Goal: Task Accomplishment & Management: Complete application form

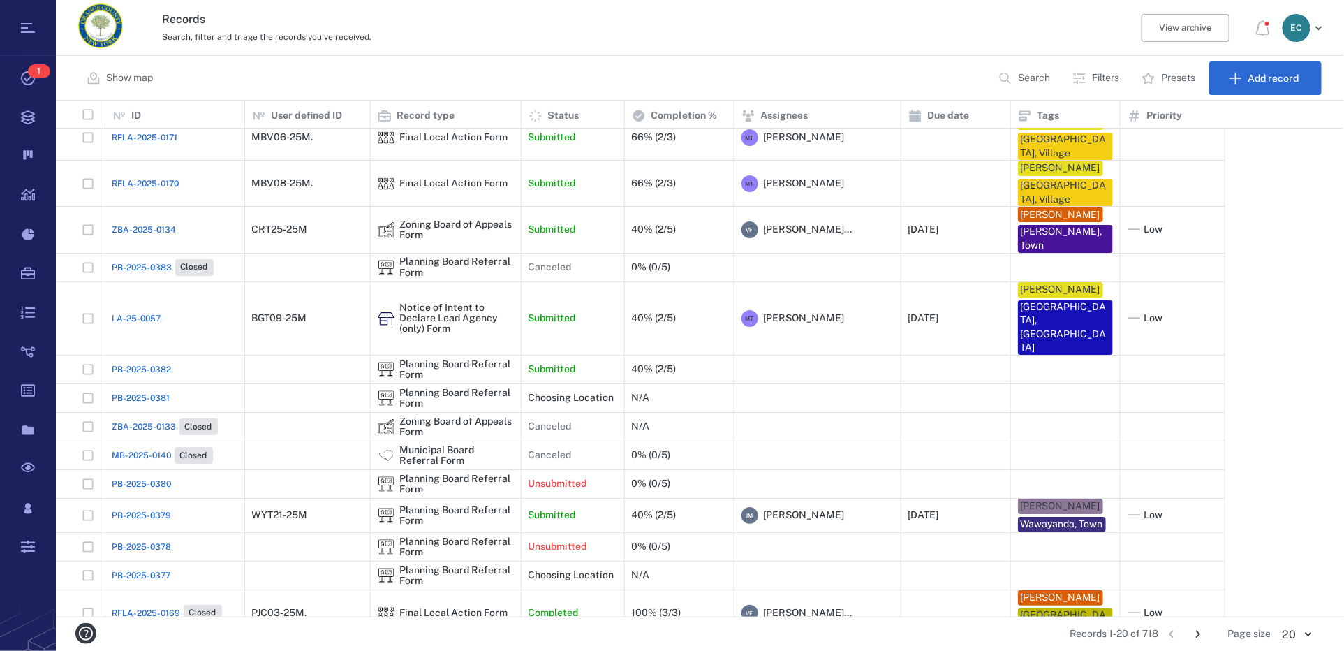
scroll to position [506, 1277]
click at [457, 473] on div "Planning Board Referral Form" at bounding box center [457, 484] width 114 height 22
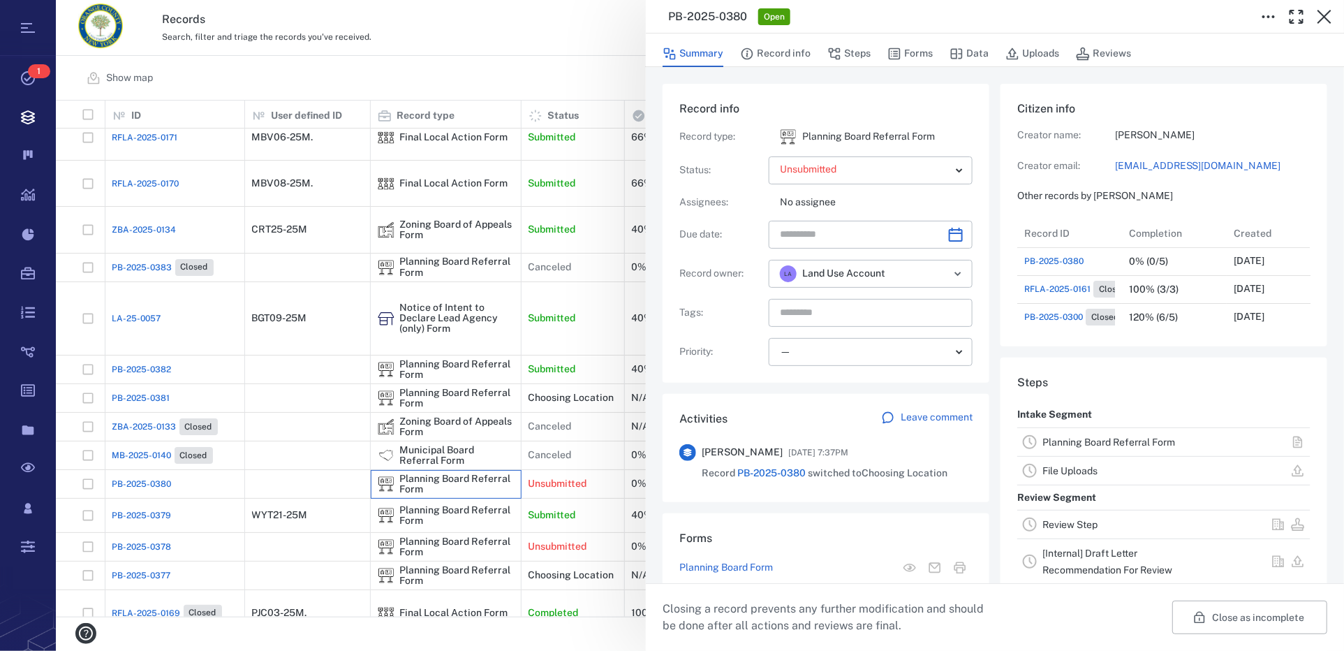
scroll to position [10, 10]
click at [1328, 15] on icon "button" at bounding box center [1324, 16] width 17 height 17
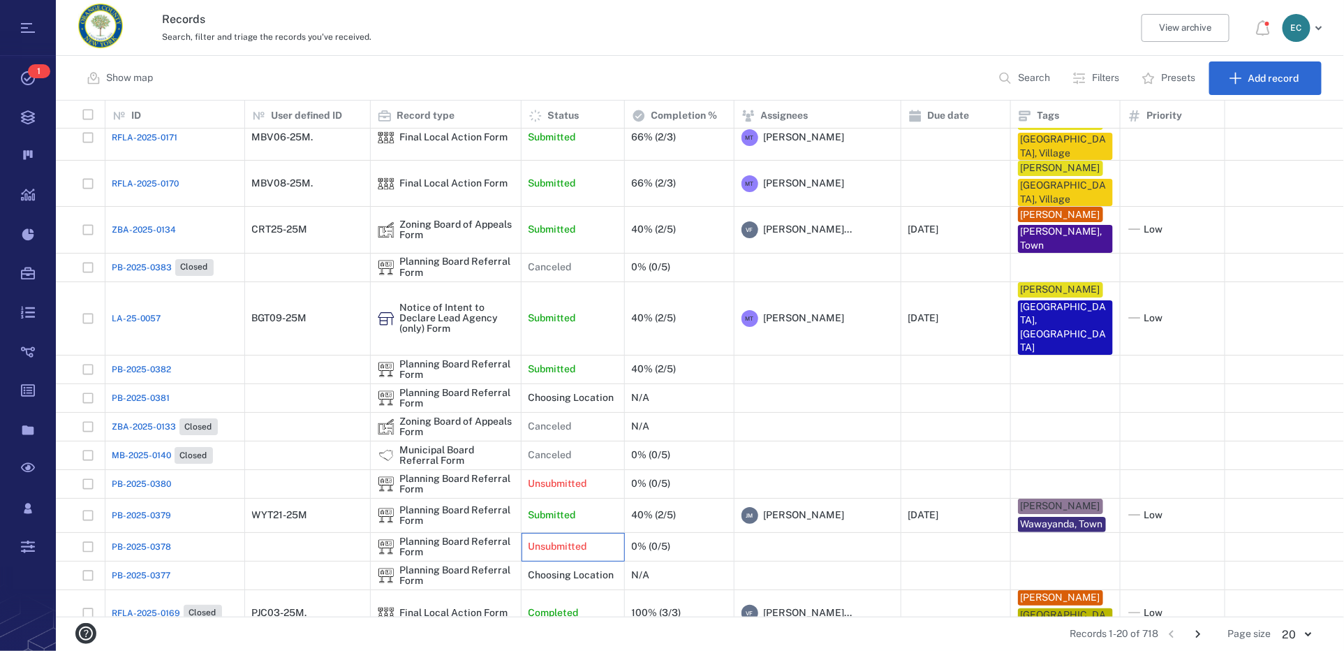
click at [558, 540] on p "Unsubmitted" at bounding box center [557, 547] width 59 height 14
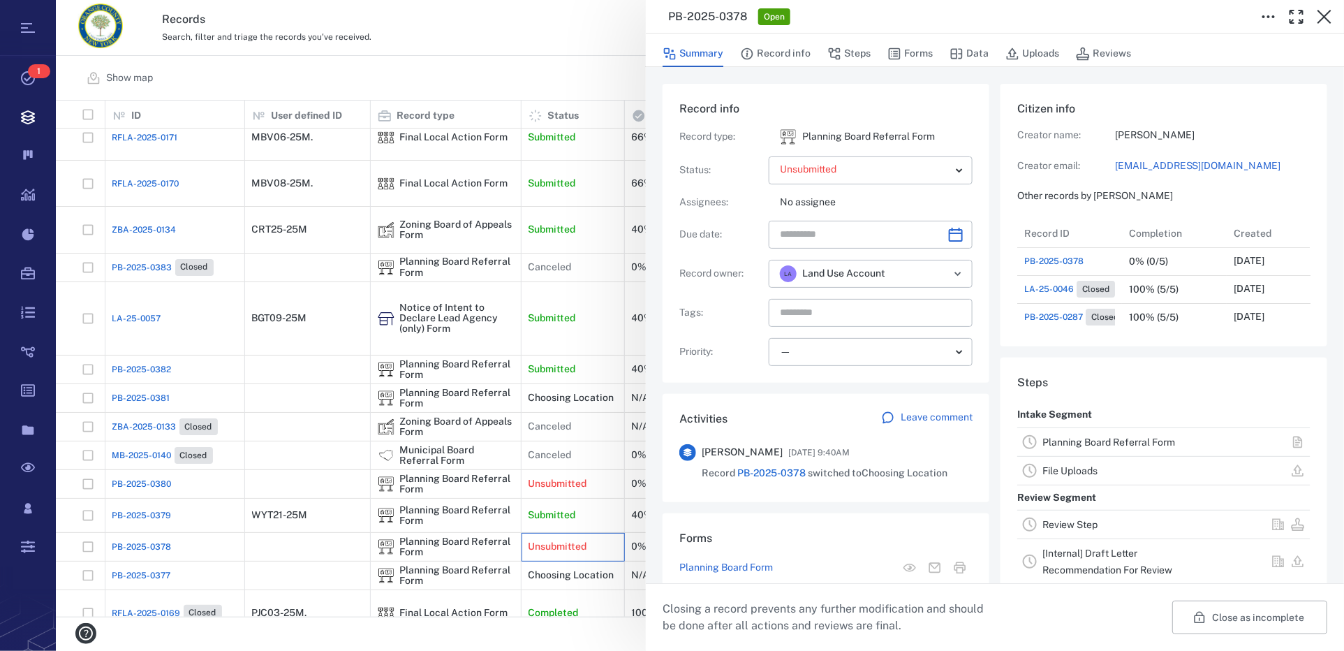
scroll to position [11, 10]
click at [1322, 20] on icon "button" at bounding box center [1324, 16] width 17 height 17
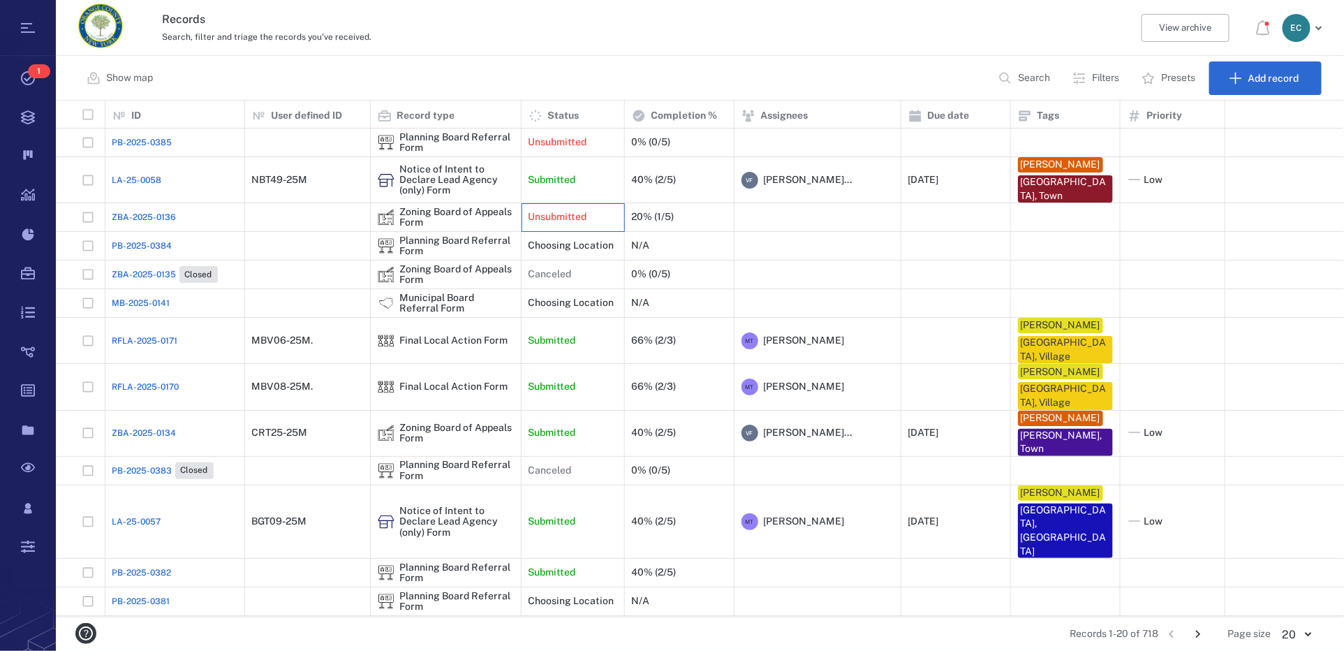
click at [552, 216] on p "Unsubmitted" at bounding box center [557, 217] width 59 height 14
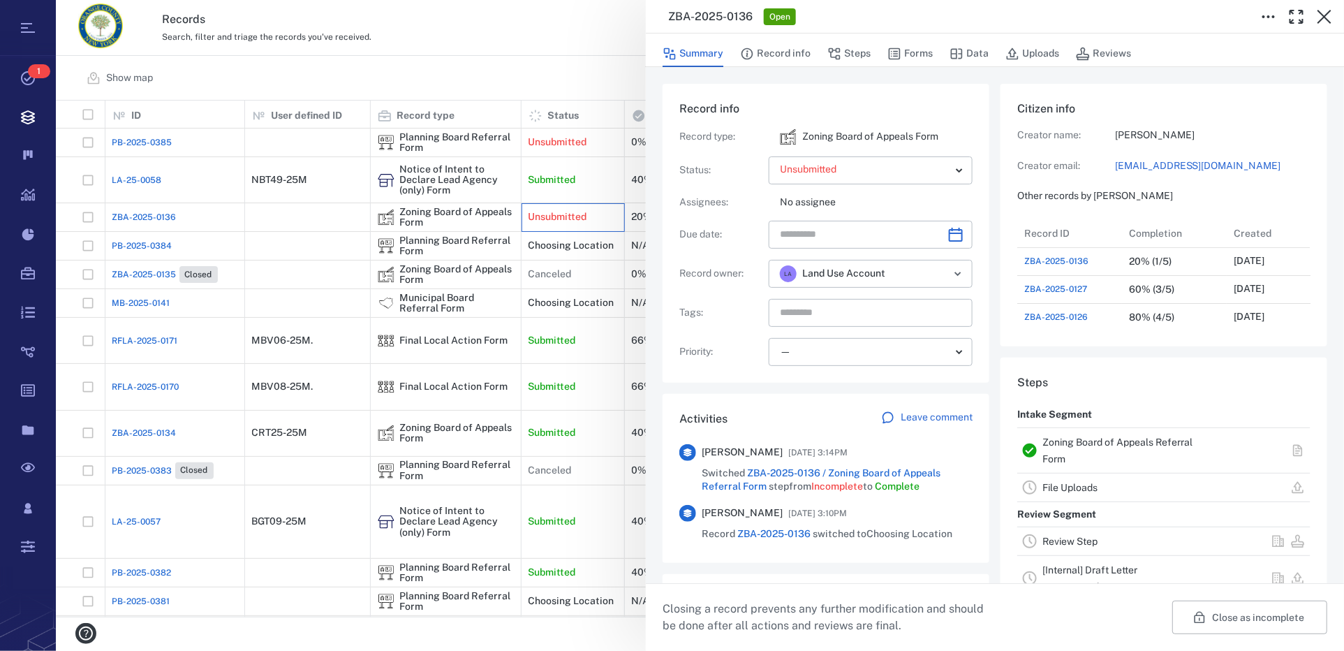
scroll to position [642, 266]
click at [791, 52] on button "Record info" at bounding box center [775, 53] width 71 height 27
click at [923, 48] on button "Forms" at bounding box center [909, 53] width 45 height 27
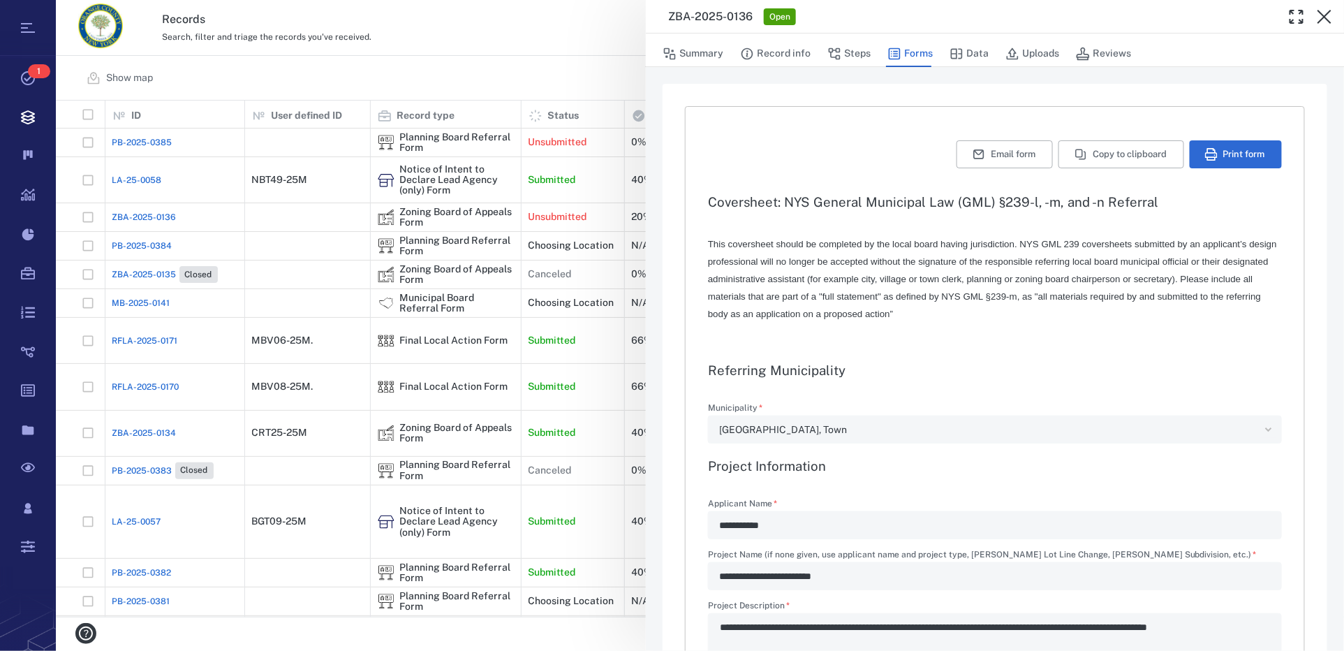
type input "**********"
click at [1024, 55] on button "Uploads" at bounding box center [1032, 53] width 54 height 27
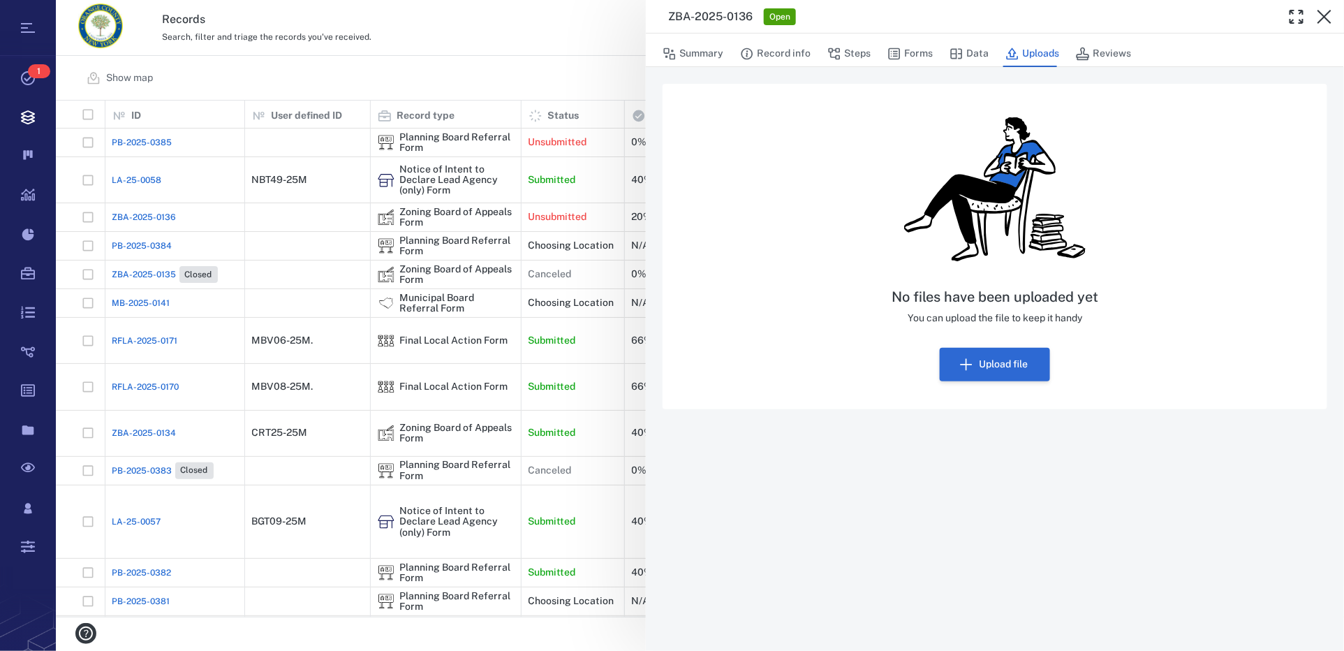
click at [994, 364] on button "Upload file" at bounding box center [995, 365] width 110 height 34
type input "**********"
click at [996, 306] on div "No files have been uploaded yet You can upload the file to keep it handy" at bounding box center [994, 306] width 207 height 37
drag, startPoint x: 858, startPoint y: 46, endPoint x: 857, endPoint y: 53, distance: 7.0
click at [858, 46] on button "Steps" at bounding box center [848, 53] width 43 height 27
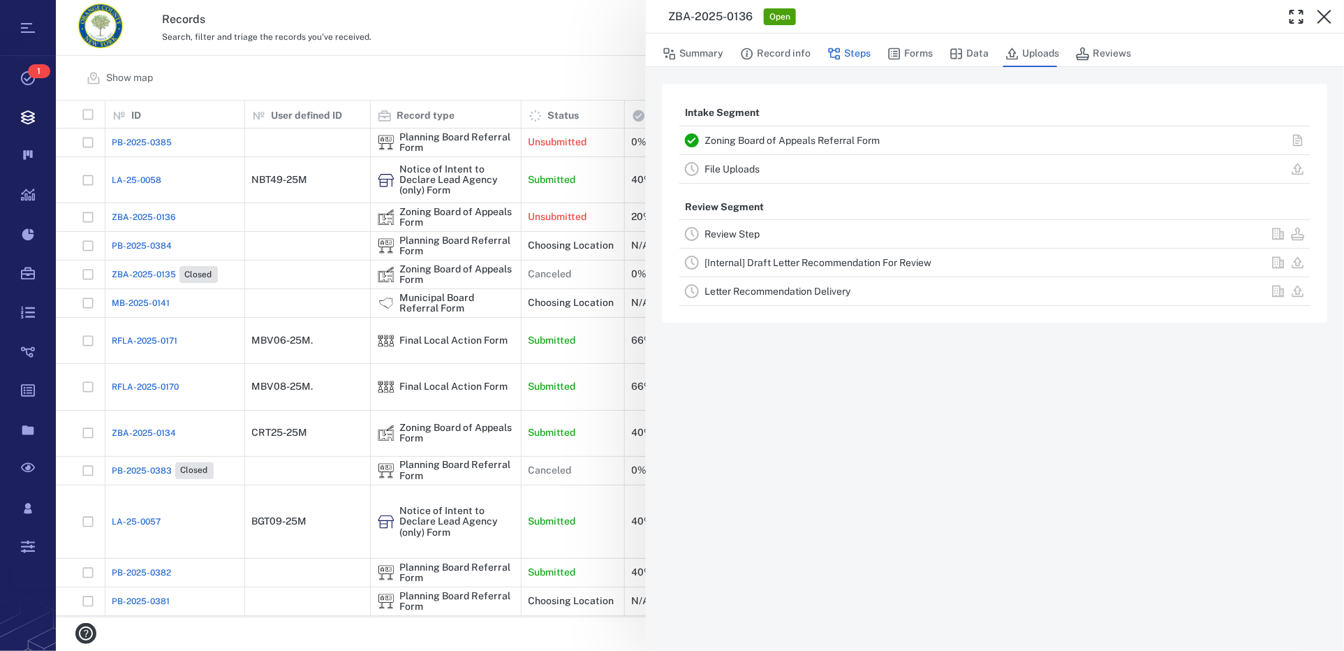
click at [857, 53] on button "Steps" at bounding box center [848, 53] width 43 height 27
click at [1023, 58] on button "Uploads" at bounding box center [1032, 53] width 54 height 27
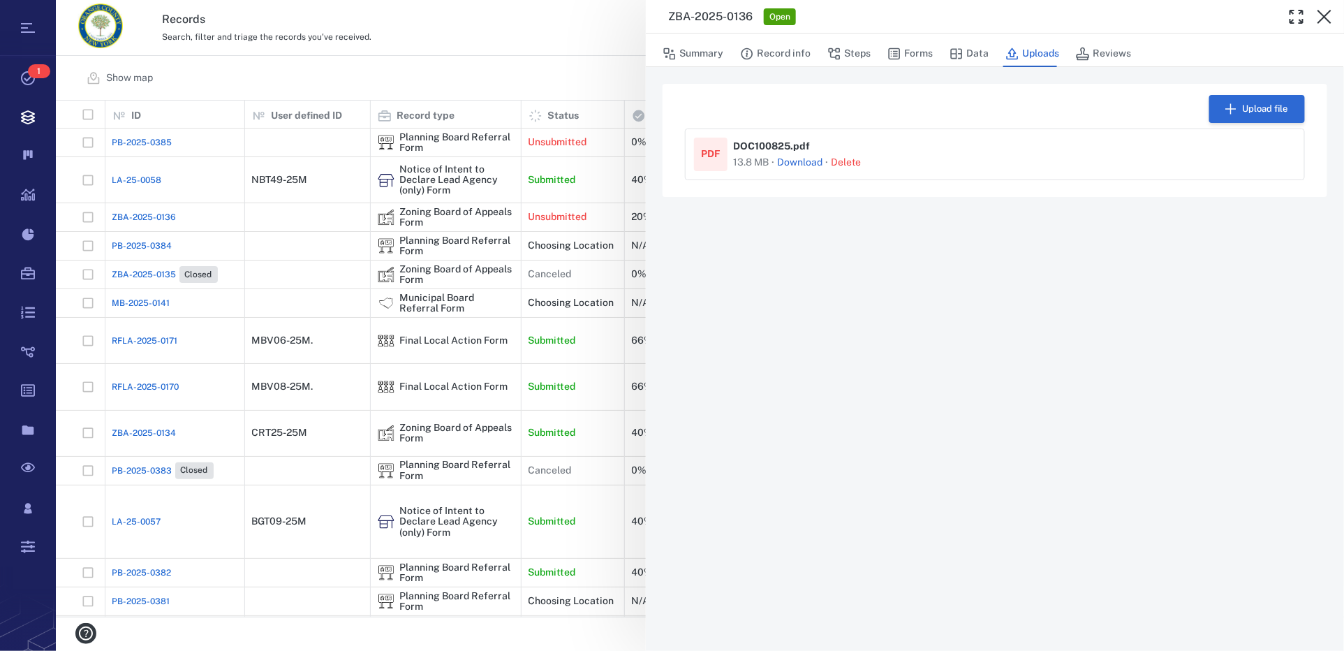
click at [1247, 108] on button "Upload file" at bounding box center [1257, 109] width 96 height 28
type input "**********"
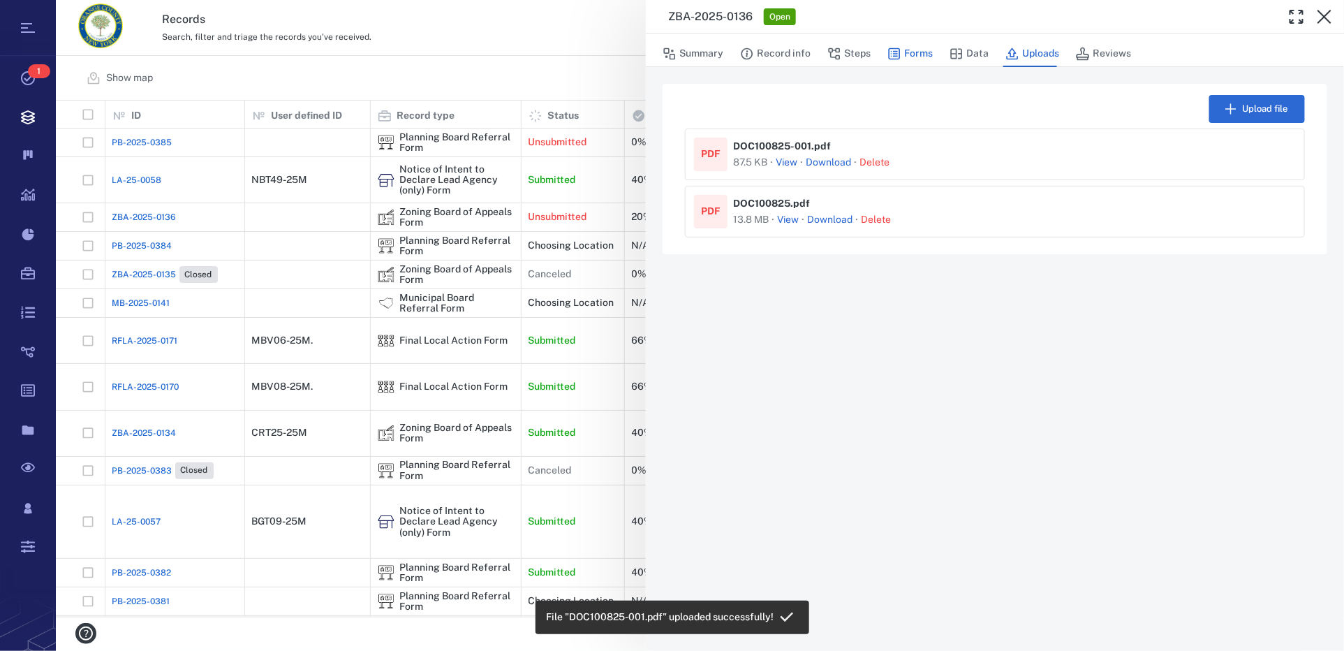
click at [912, 50] on button "Forms" at bounding box center [909, 53] width 45 height 27
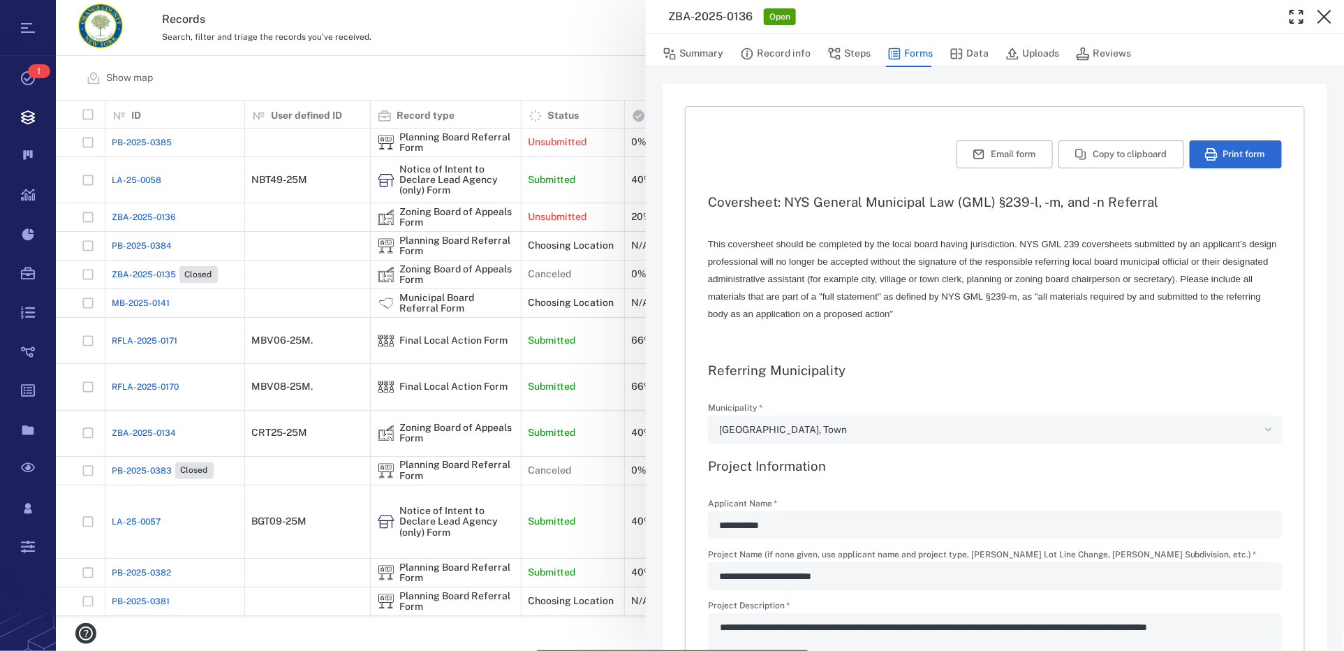
type textarea "*"
type input "**********"
click at [859, 50] on button "Steps" at bounding box center [848, 53] width 43 height 27
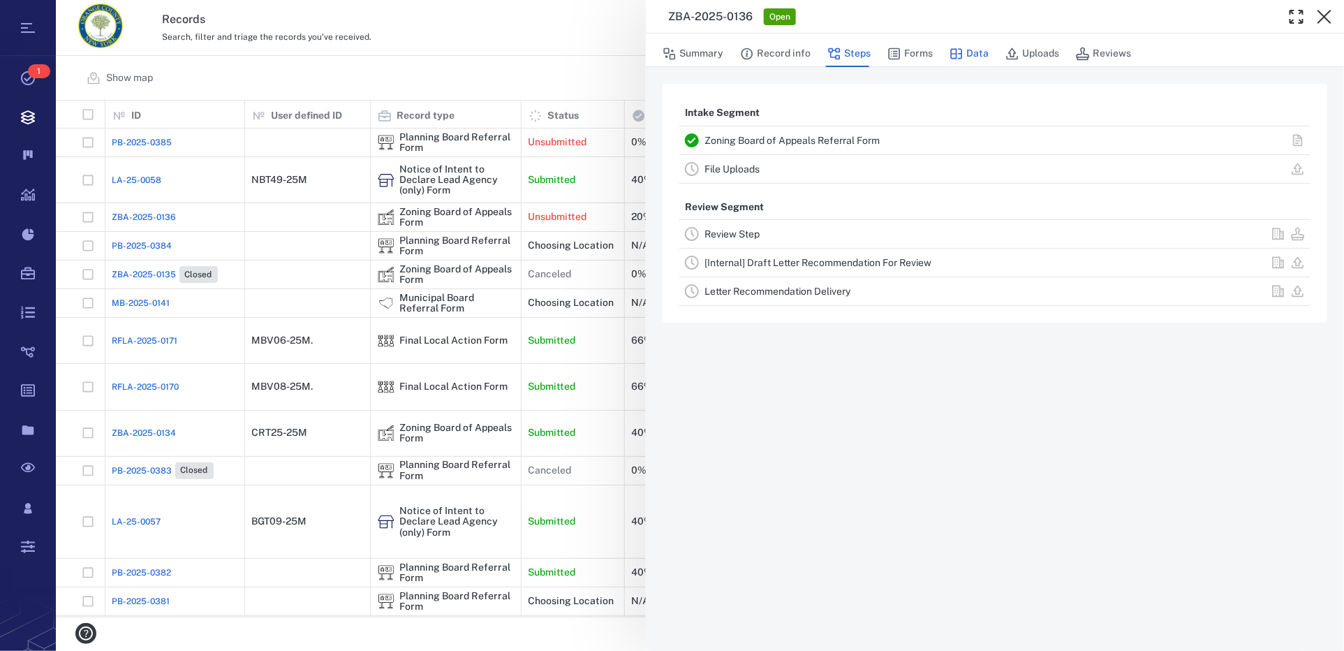
click at [971, 54] on button "Data" at bounding box center [968, 53] width 39 height 27
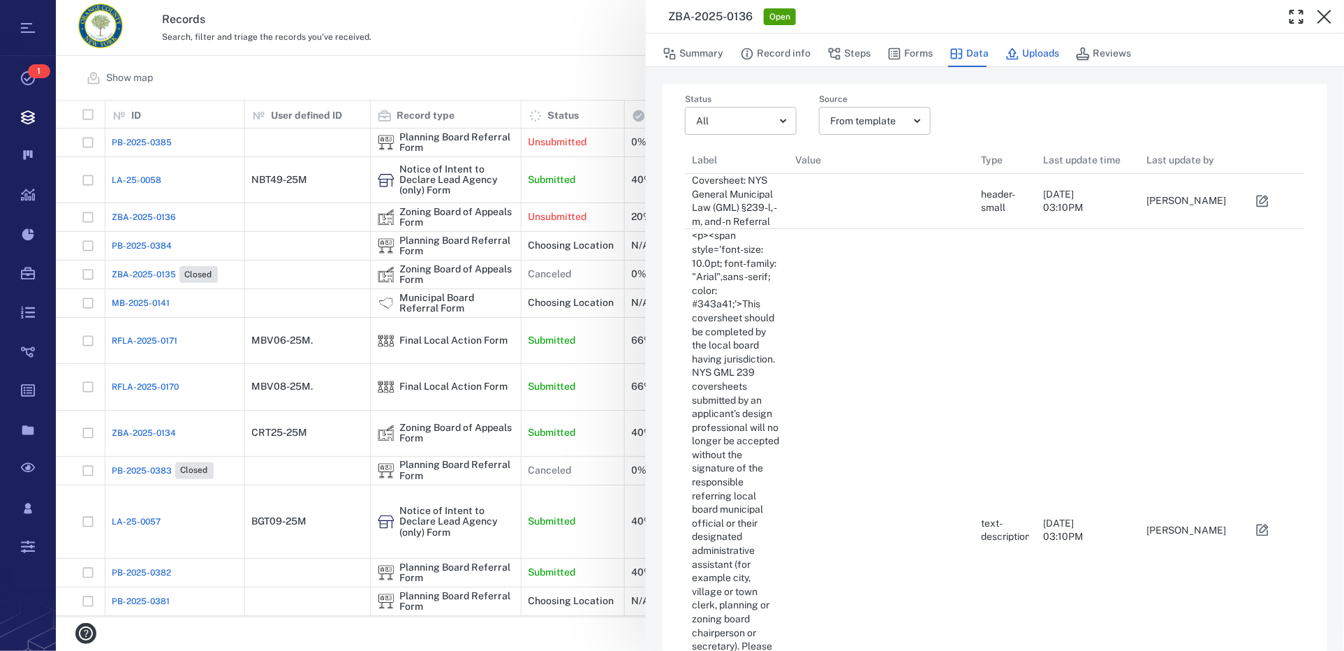
scroll to position [2228, 598]
click at [1030, 57] on button "Uploads" at bounding box center [1032, 53] width 54 height 27
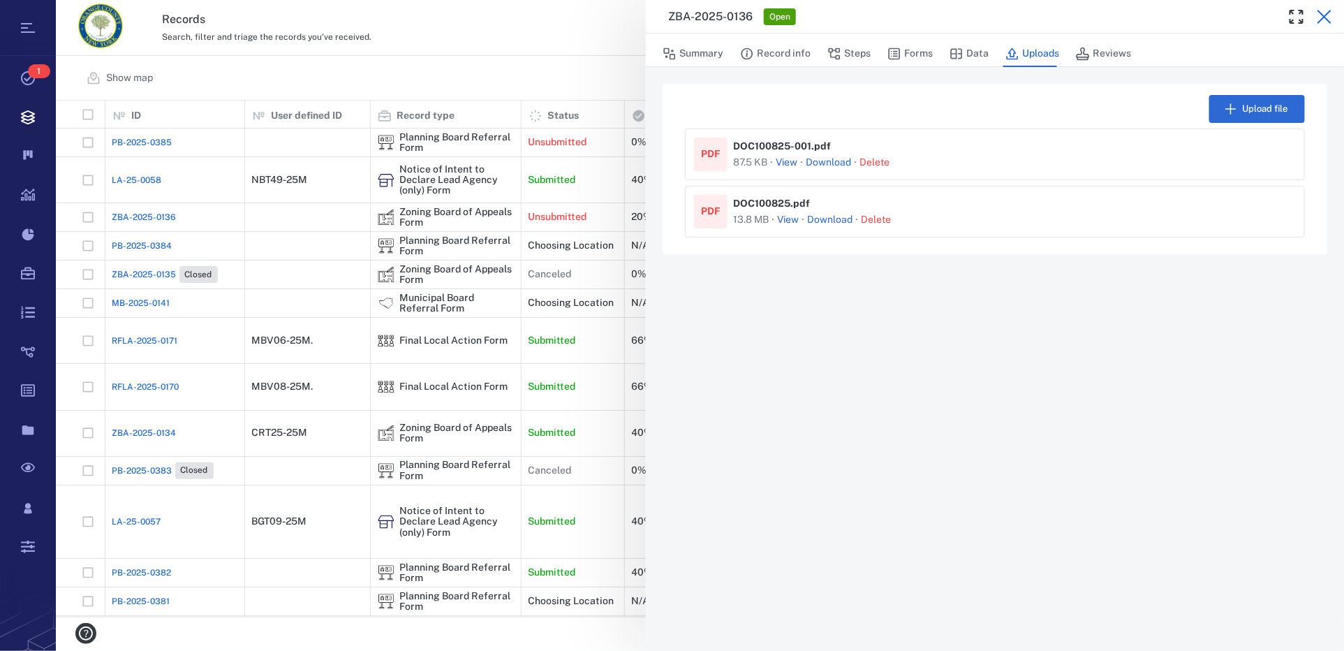
click at [1328, 20] on icon "button" at bounding box center [1324, 16] width 17 height 17
